Goal: Navigation & Orientation: Understand site structure

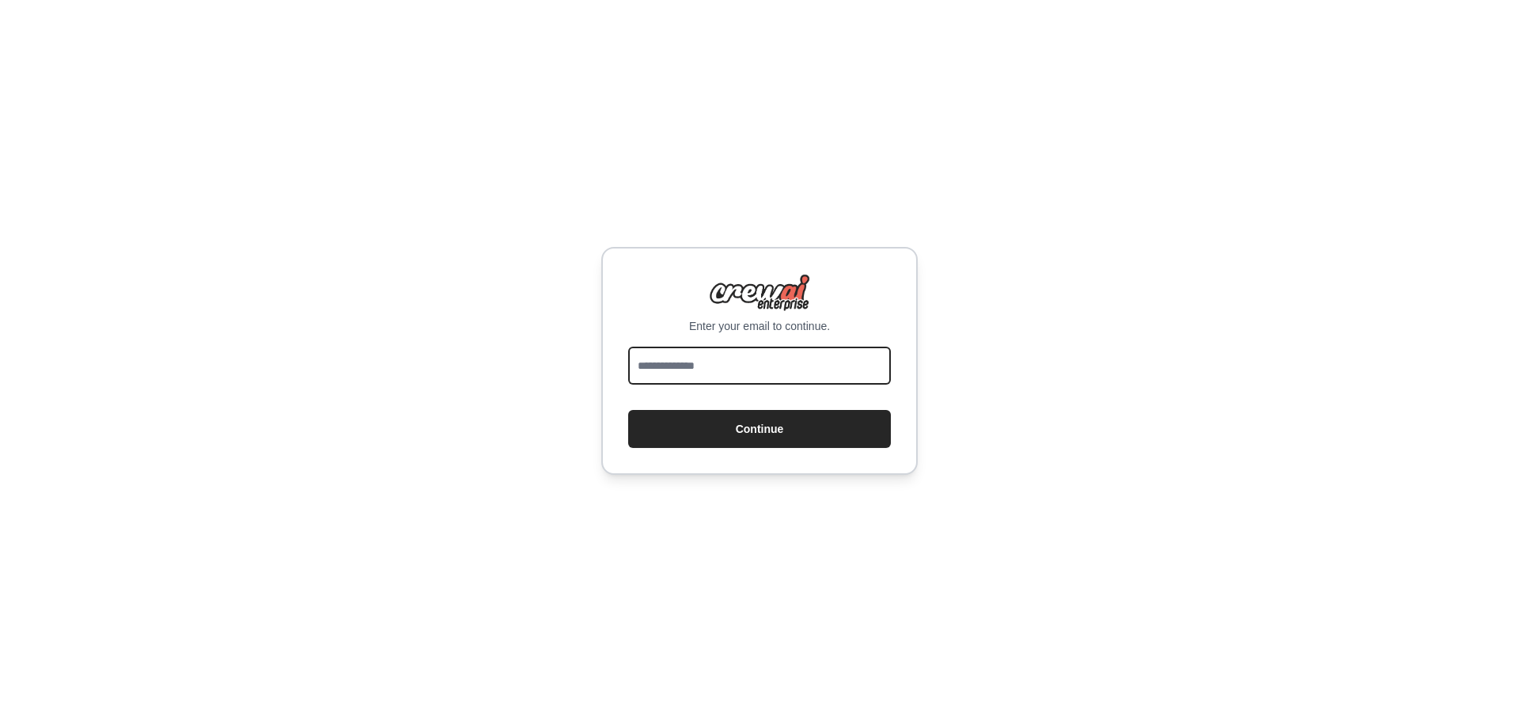
click at [794, 376] on input "email" at bounding box center [759, 365] width 263 height 38
type input "**********"
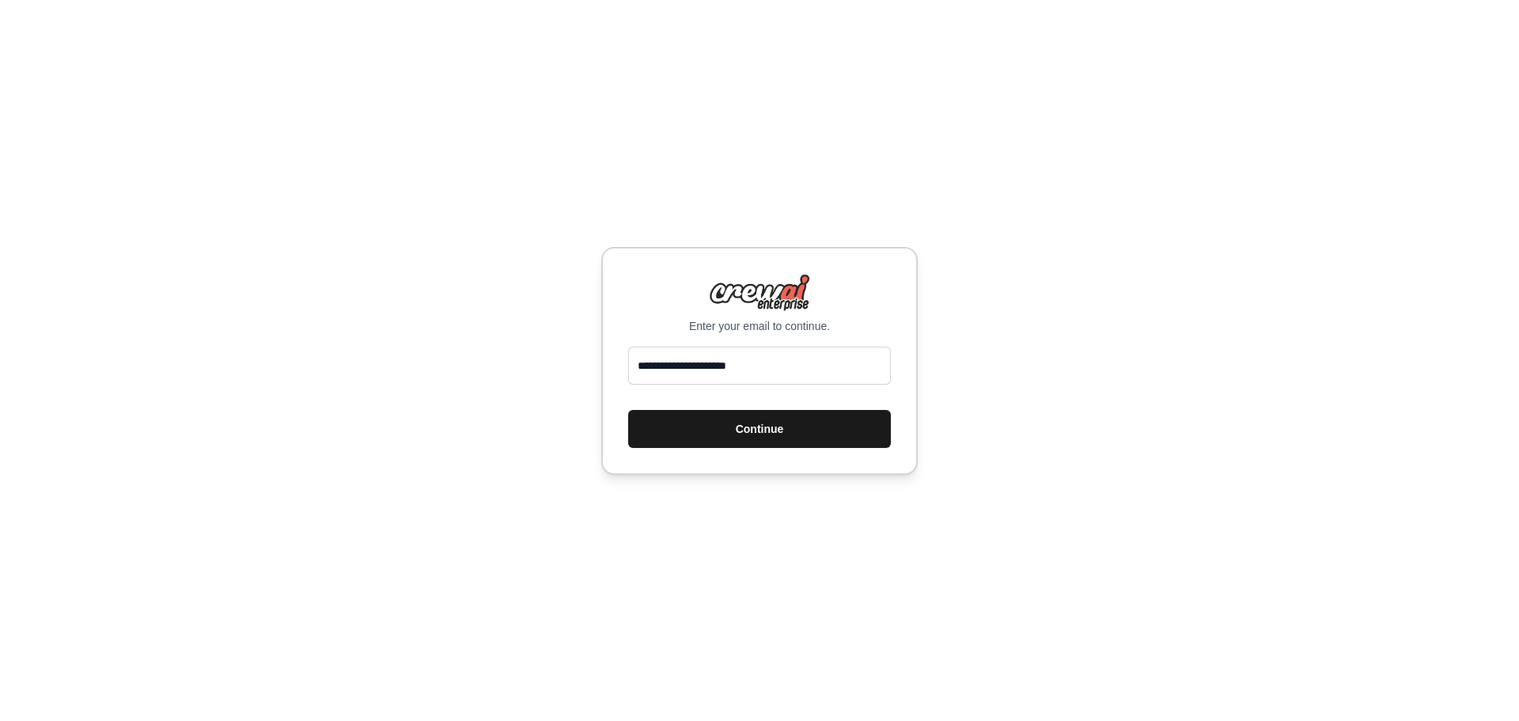
click at [796, 431] on button "Continue" at bounding box center [759, 429] width 263 height 38
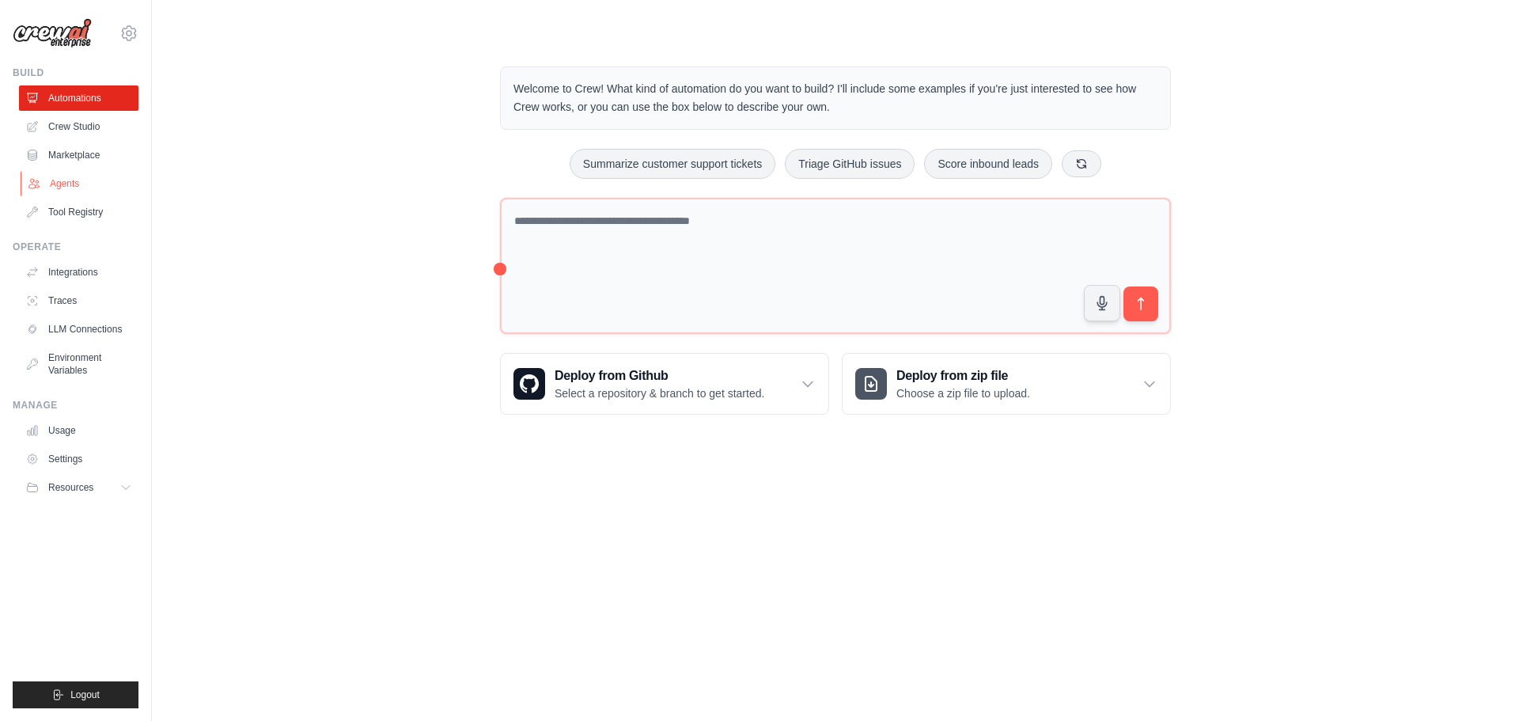
click at [66, 189] on link "Agents" at bounding box center [80, 183] width 119 height 25
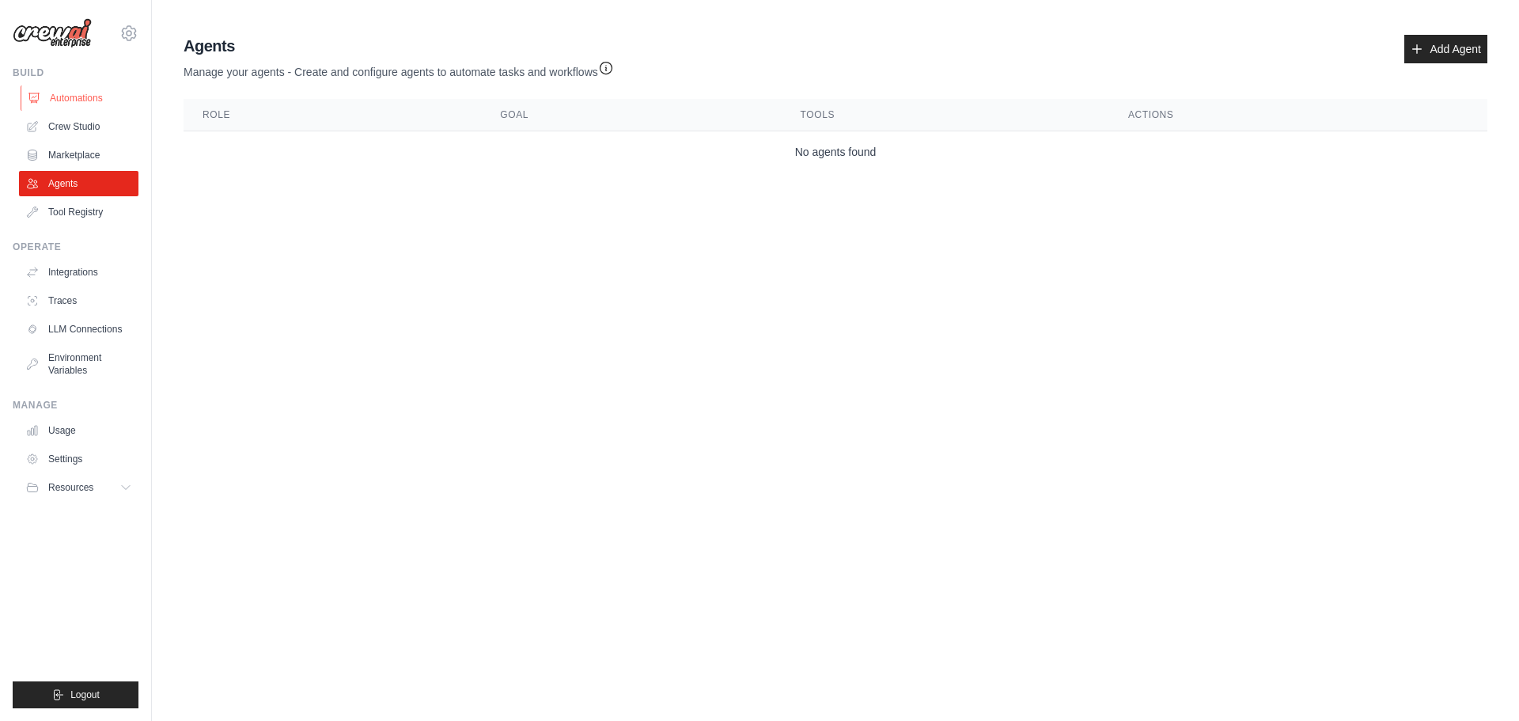
click at [77, 97] on link "Automations" at bounding box center [80, 97] width 119 height 25
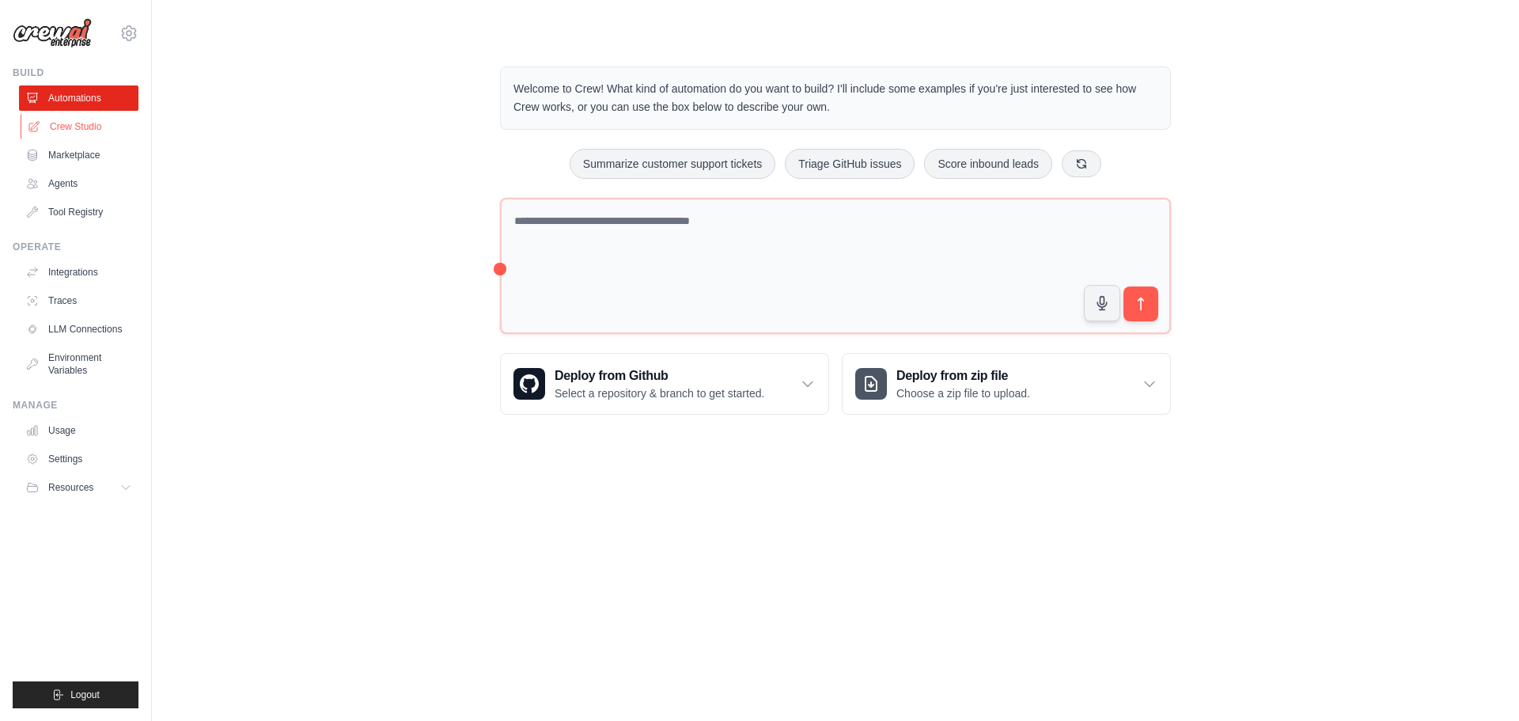
click at [87, 131] on link "Crew Studio" at bounding box center [80, 126] width 119 height 25
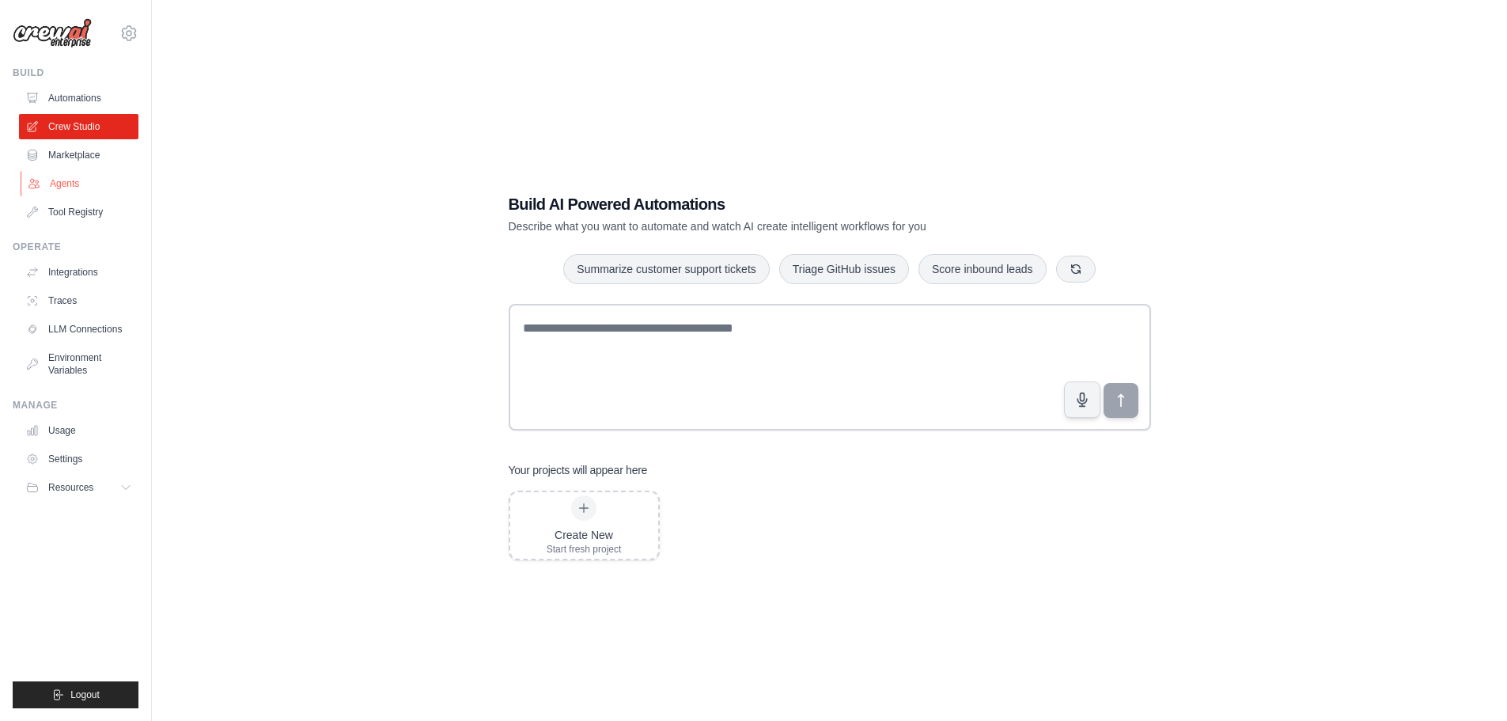
click at [74, 175] on link "Agents" at bounding box center [80, 183] width 119 height 25
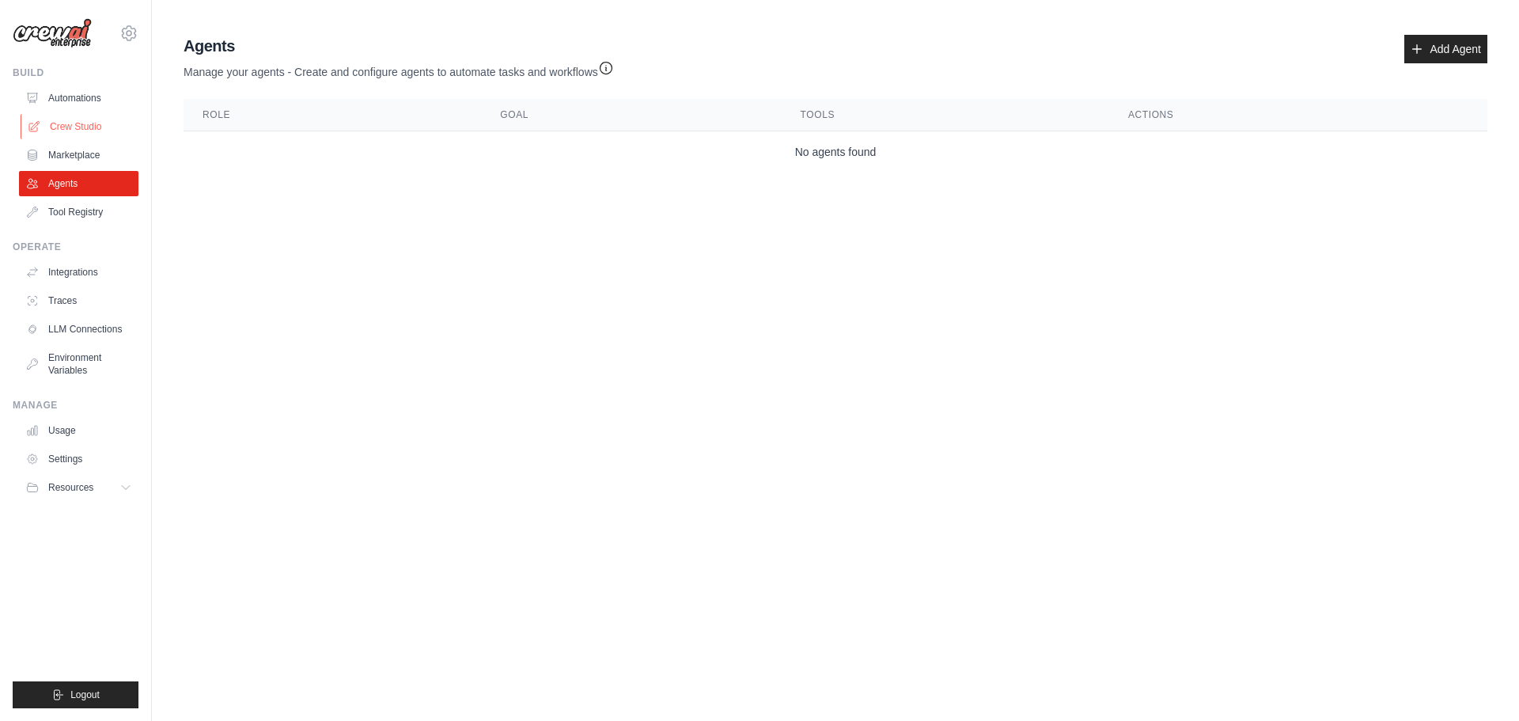
click at [84, 133] on link "Crew Studio" at bounding box center [80, 126] width 119 height 25
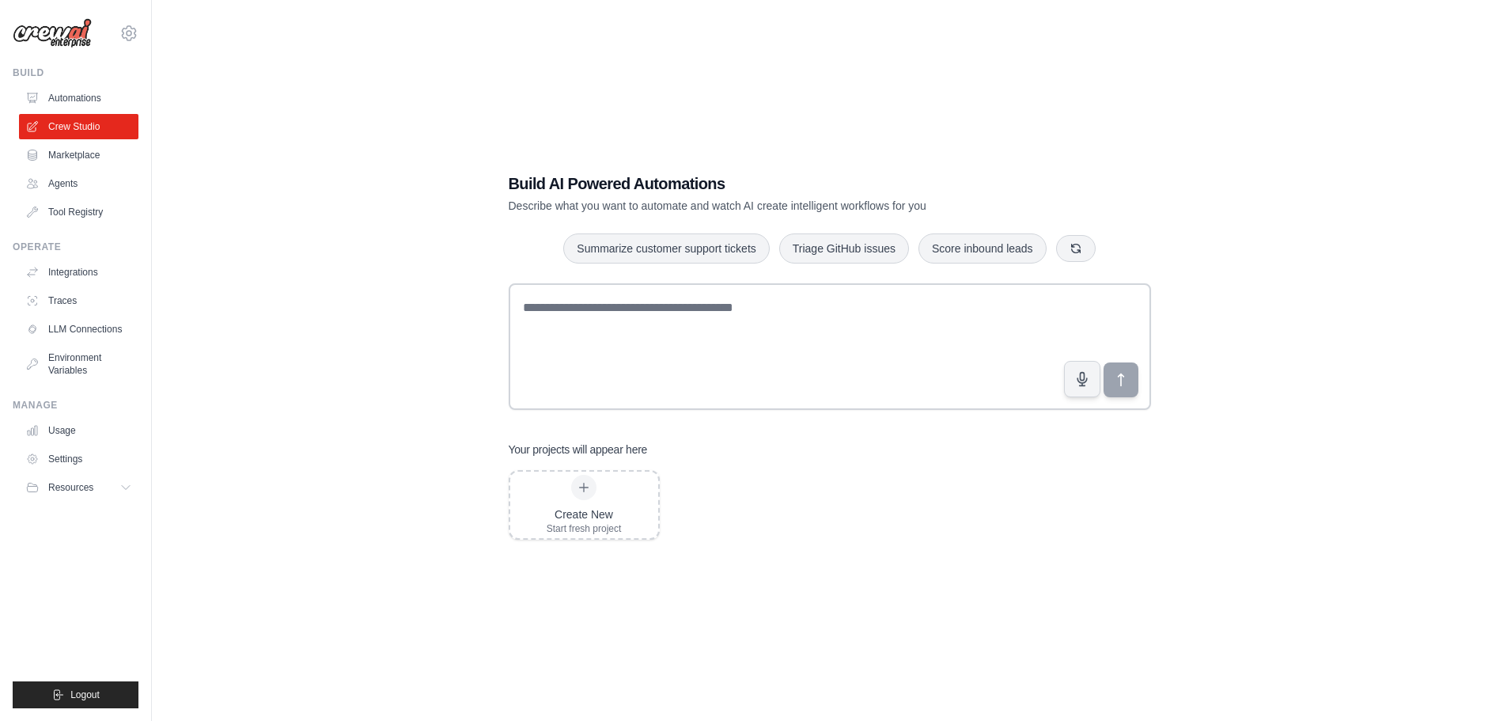
scroll to position [32, 0]
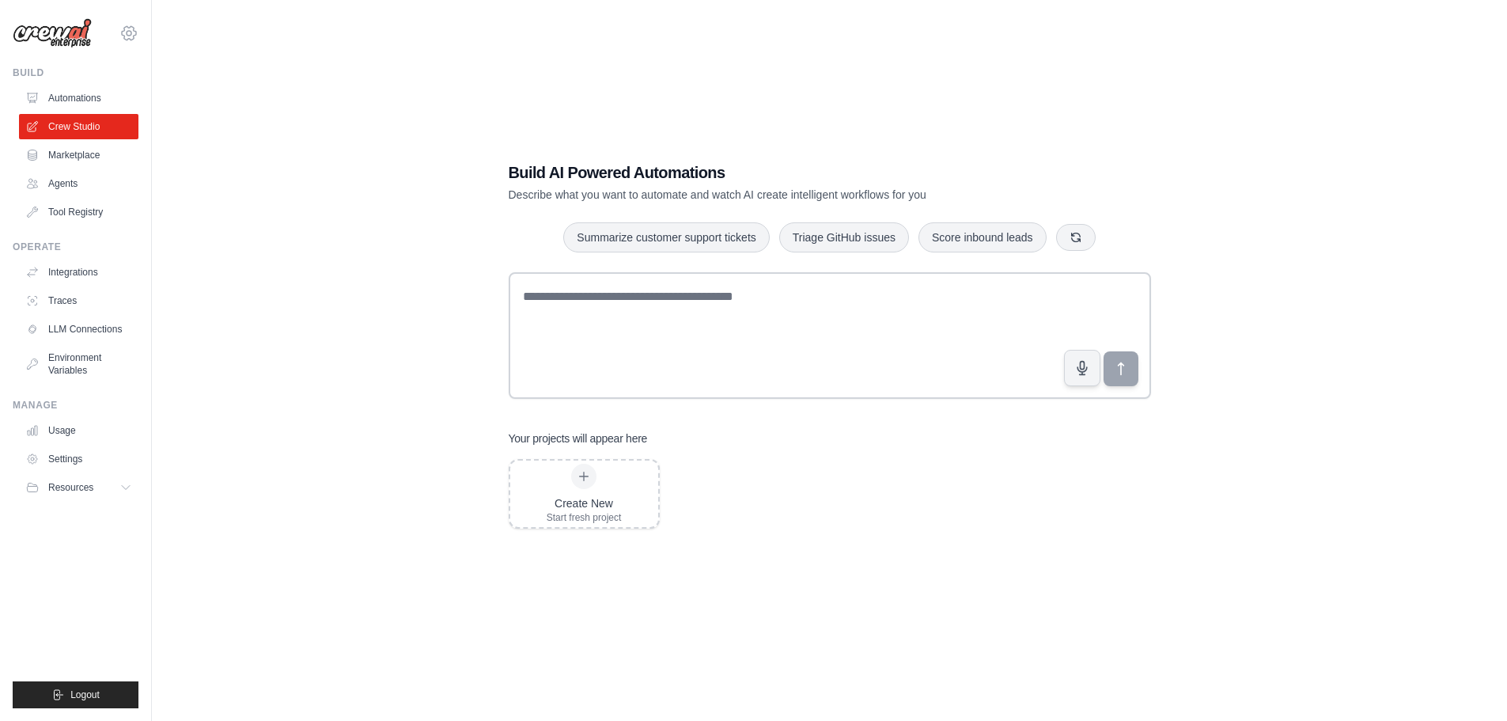
click at [121, 28] on icon at bounding box center [128, 33] width 19 height 19
click at [69, 263] on link "Integrations" at bounding box center [80, 271] width 119 height 25
click at [89, 329] on link "LLM Connections" at bounding box center [80, 328] width 119 height 25
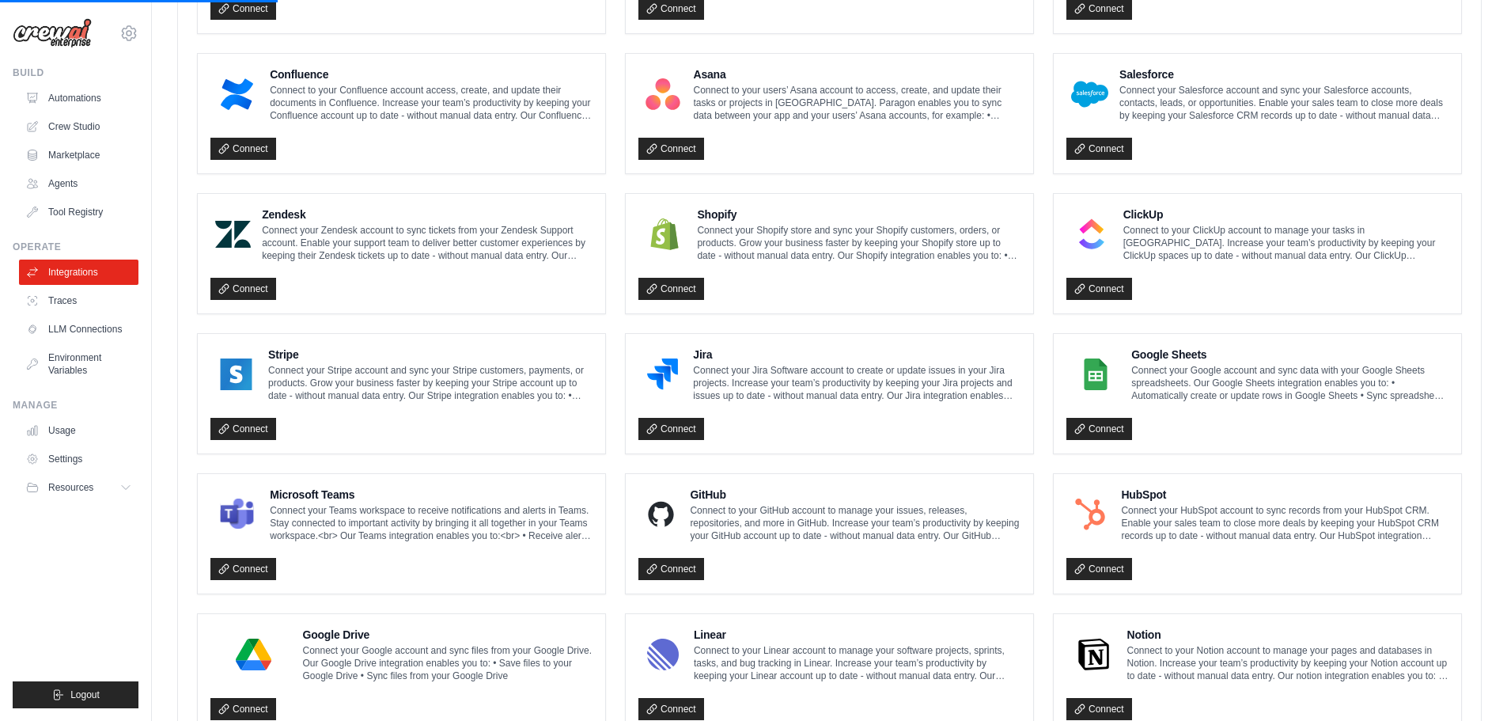
scroll to position [739, 0]
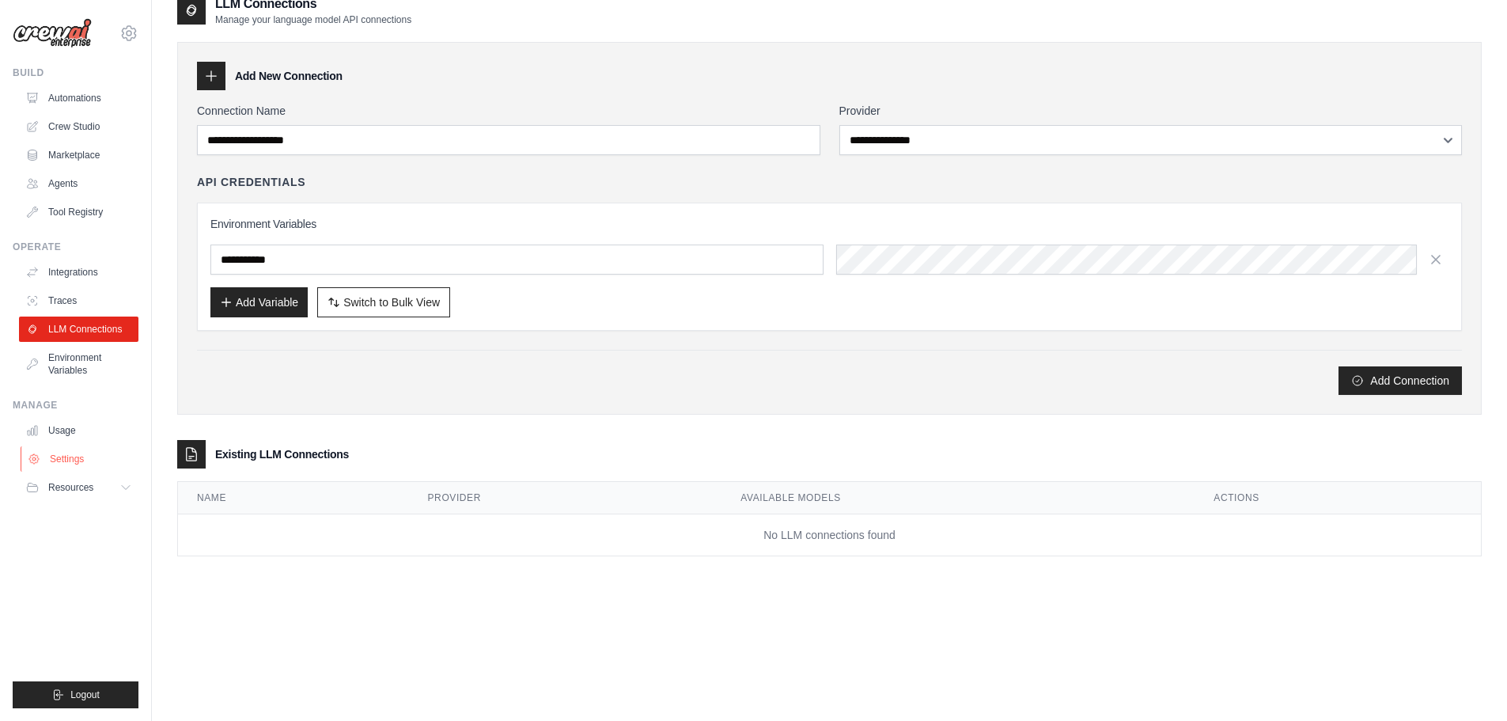
scroll to position [32, 0]
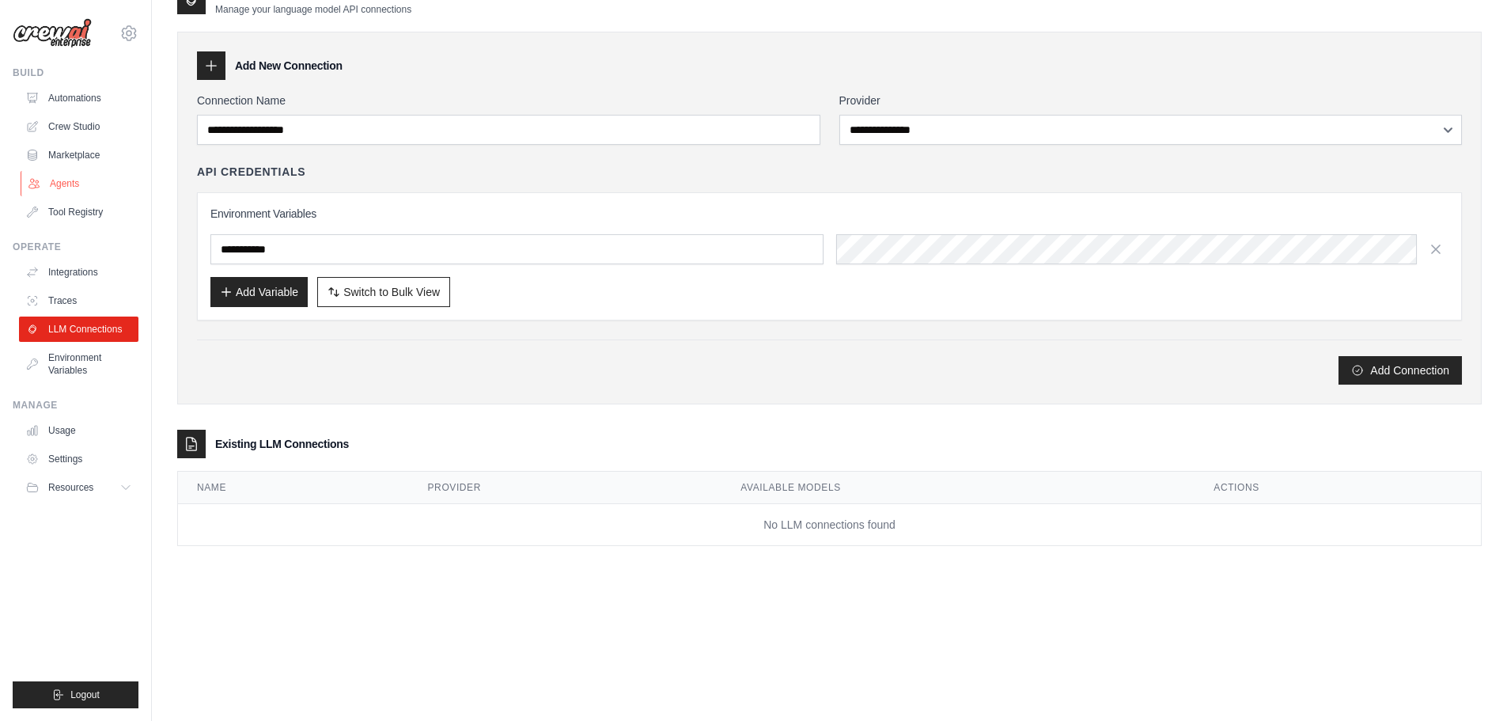
click at [41, 193] on link "Agents" at bounding box center [80, 183] width 119 height 25
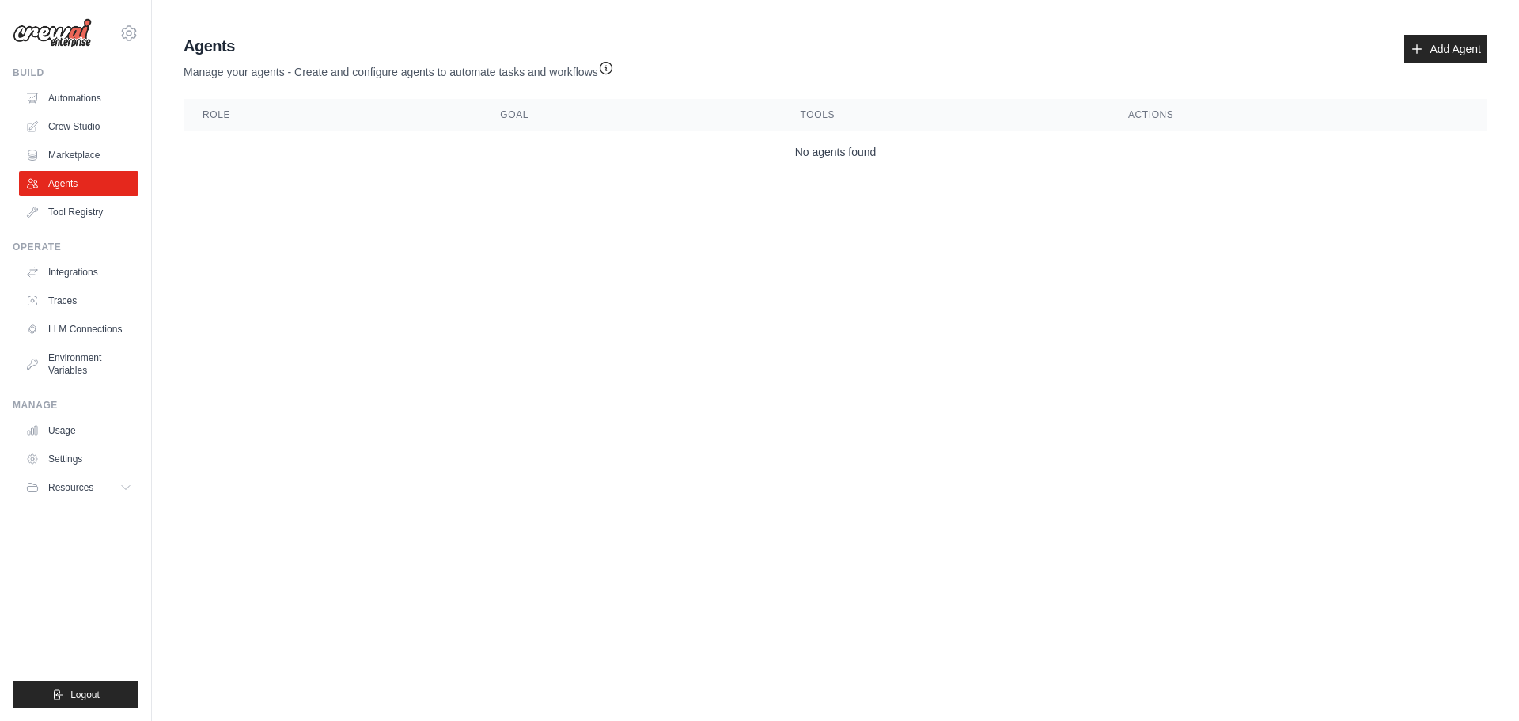
click at [74, 142] on ul "Automations Crew Studio Marketplace Agents Tool Registry" at bounding box center [78, 154] width 119 height 139
click at [88, 157] on link "Marketplace" at bounding box center [80, 154] width 119 height 25
